Goal: Information Seeking & Learning: Learn about a topic

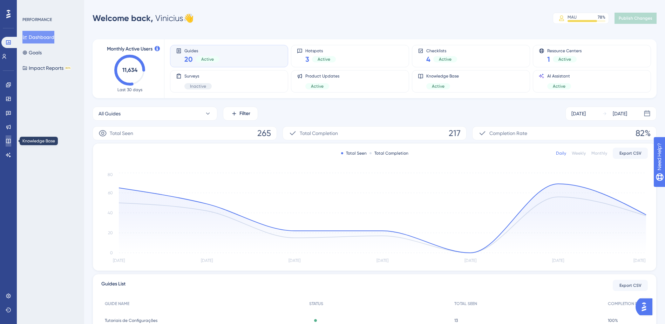
click at [6, 140] on icon at bounding box center [9, 141] width 6 height 6
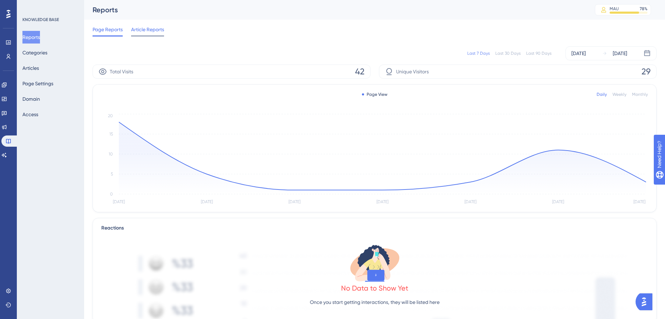
click at [147, 30] on span "Article Reports" at bounding box center [147, 29] width 33 height 8
click at [36, 69] on button "Articles" at bounding box center [30, 68] width 16 height 13
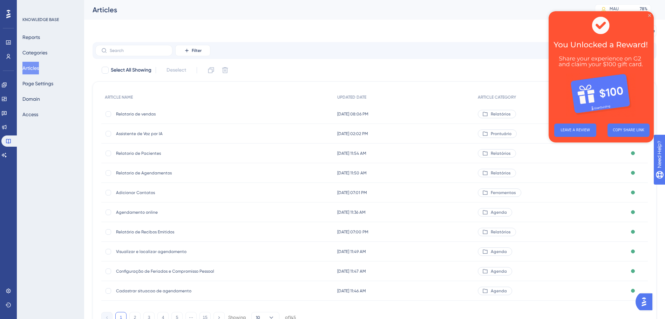
click at [650, 14] on icon "Close Preview" at bounding box center [649, 15] width 3 height 3
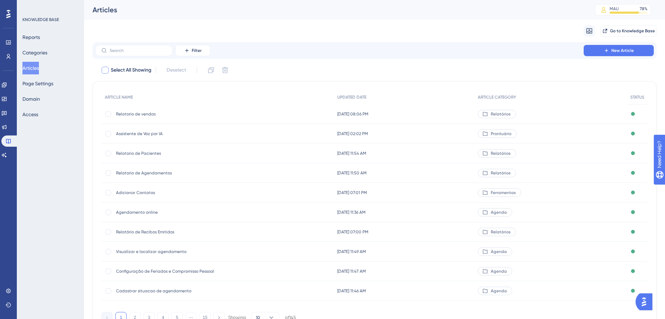
click at [107, 70] on div at bounding box center [105, 70] width 7 height 7
checkbox input "true"
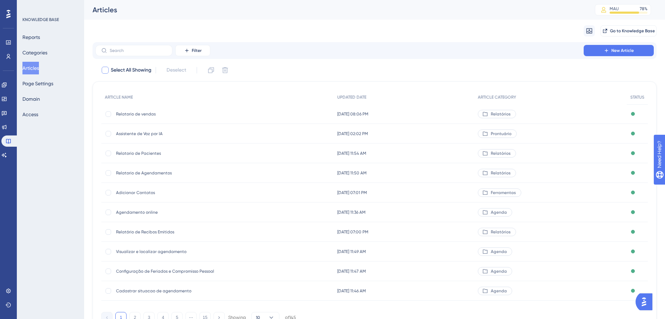
checkbox input "true"
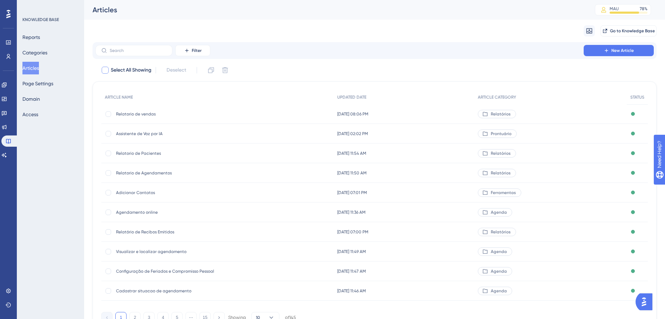
checkbox input "true"
click at [588, 31] on icon at bounding box center [589, 30] width 7 height 7
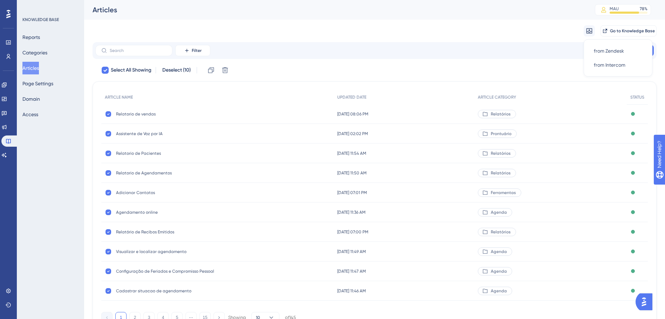
click at [448, 32] on div "Migrate from from Zendesk from Zendesk from Intercom from Intercom Go to Knowle…" at bounding box center [375, 31] width 564 height 22
click at [107, 69] on icon at bounding box center [105, 70] width 4 height 6
checkbox input "false"
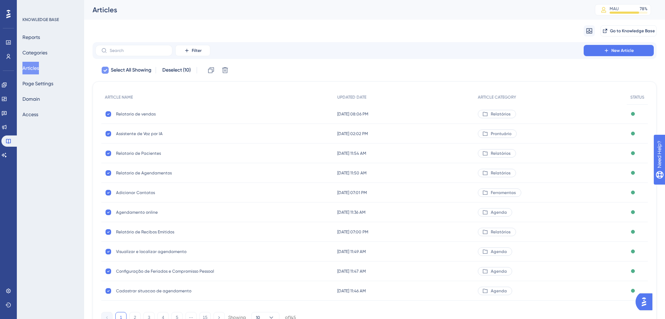
checkbox input "false"
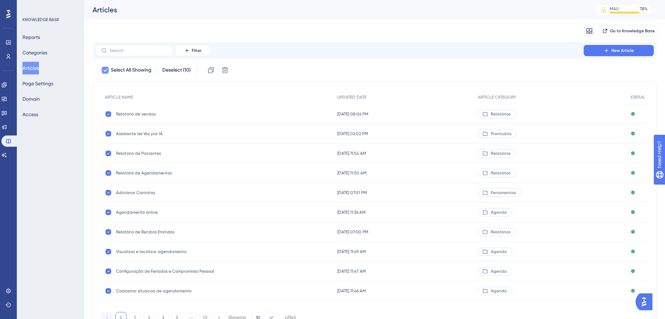
checkbox input "false"
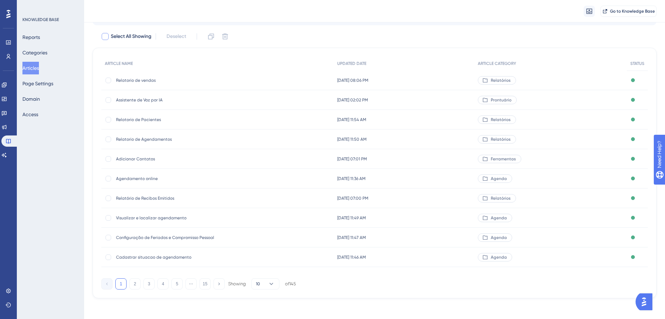
scroll to position [38, 0]
click at [139, 279] on button "2" at bounding box center [134, 281] width 11 height 11
click at [149, 281] on button "3" at bounding box center [148, 281] width 11 height 11
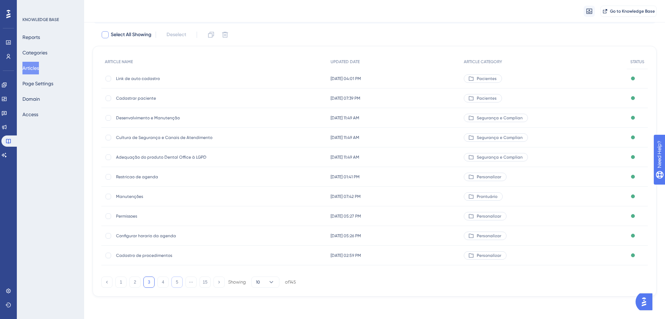
click at [176, 285] on button "5" at bounding box center [176, 281] width 11 height 11
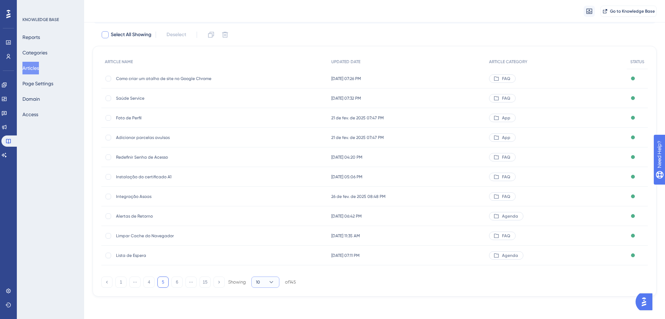
click at [275, 280] on button "10" at bounding box center [265, 281] width 28 height 11
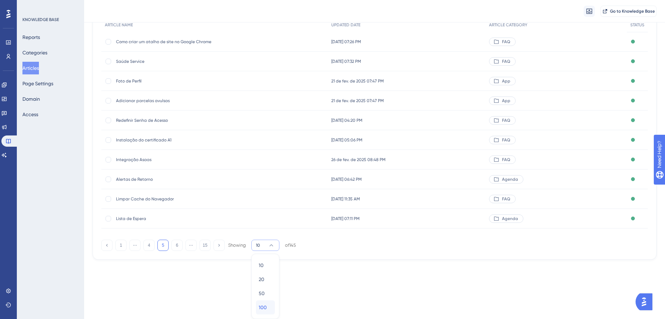
click at [265, 307] on span "100" at bounding box center [263, 307] width 8 height 8
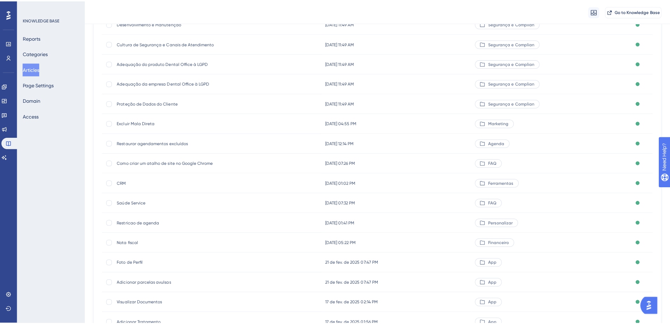
scroll to position [0, 0]
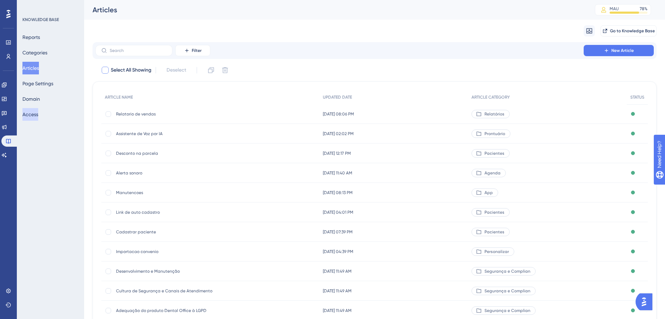
click at [35, 114] on button "Access" at bounding box center [30, 114] width 16 height 13
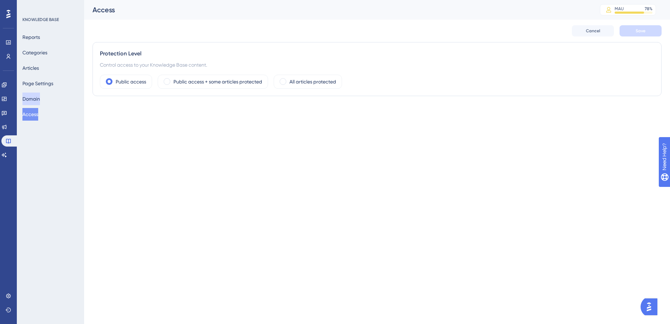
click at [38, 98] on button "Domain" at bounding box center [31, 99] width 18 height 13
